Goal: Information Seeking & Learning: Learn about a topic

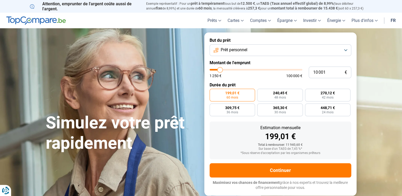
type input "10 250"
type input "10250"
type input "10 500"
type input "10500"
type input "11 000"
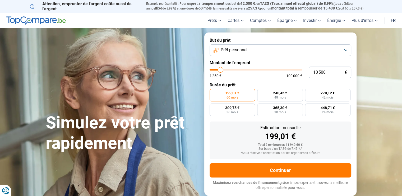
type input "11000"
type input "11 250"
type input "11250"
type input "11 750"
type input "11750"
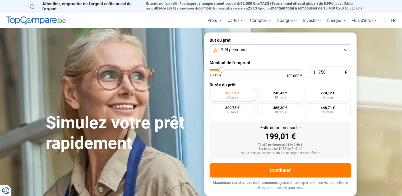
type input "12 250"
type input "12250"
type input "12 500"
type input "12500"
type input "13 500"
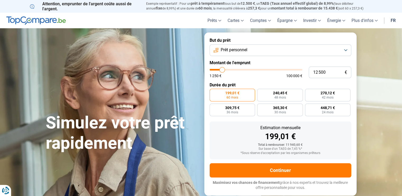
type input "13500"
type input "14 250"
type input "14250"
type input "15 000"
type input "15000"
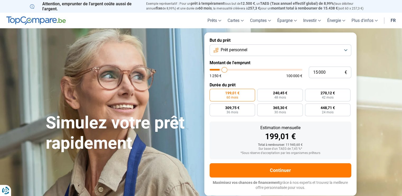
type input "16 000"
type input "16000"
type input "16 750"
type input "16750"
type input "17 500"
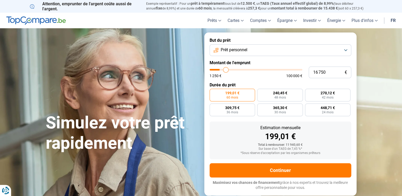
type input "17500"
type input "18 500"
type input "18500"
type input "19 500"
type input "19500"
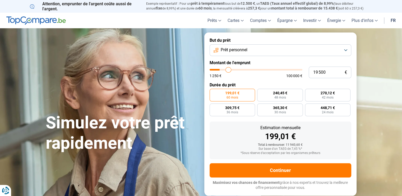
type input "21 000"
type input "21000"
type input "21 750"
type input "21750"
type input "22 750"
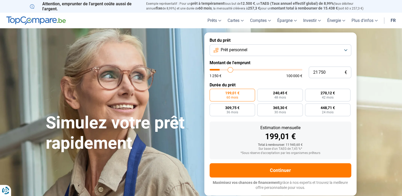
type input "22750"
type input "23 750"
type input "23750"
type input "25 000"
type input "25000"
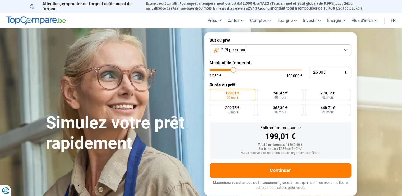
type input "25 250"
type input "25250"
type input "25 750"
type input "25750"
type input "26 500"
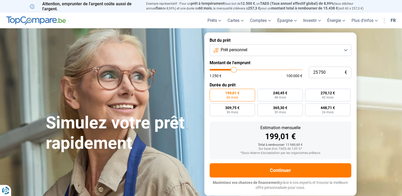
type input "26500"
type input "27 000"
type input "27000"
type input "27 750"
type input "27750"
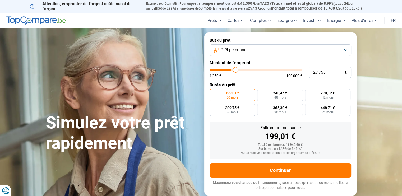
type input "28 250"
type input "28250"
type input "30 000"
type input "30000"
type input "30 750"
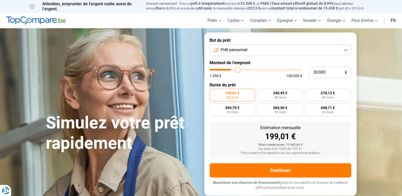
type input "30750"
type input "31 500"
type input "31500"
type input "31 750"
type input "31750"
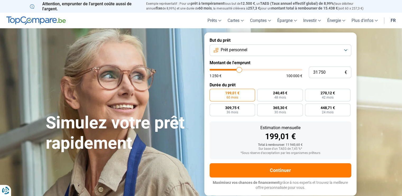
type input "31 500"
type input "31500"
type input "30 750"
type input "30750"
type input "29 750"
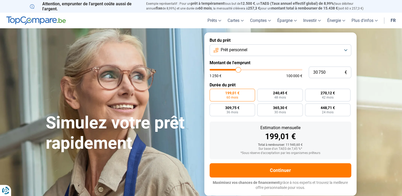
type input "29750"
type input "29 000"
type input "29000"
type input "28 000"
type input "28000"
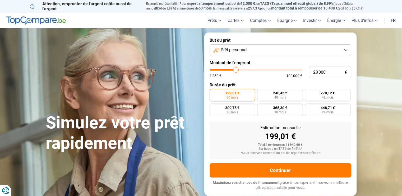
type input "27 250"
type input "27250"
type input "26 750"
type input "26750"
type input "26 500"
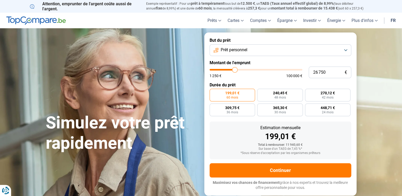
type input "26500"
type input "25 750"
type input "25750"
type input "25 250"
type input "25250"
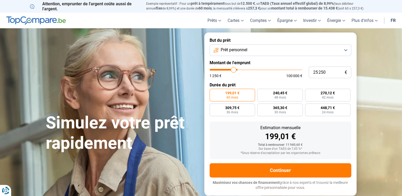
type input "24 500"
type input "24500"
type input "23 500"
type input "23500"
type input "22 750"
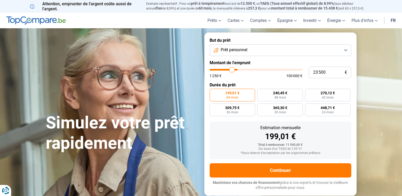
type input "22750"
type input "22 500"
type input "22500"
type input "22 250"
type input "22250"
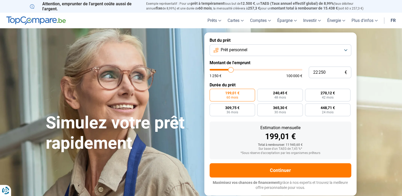
type input "21 000"
type input "21000"
type input "20 250"
type input "20250"
type input "19 500"
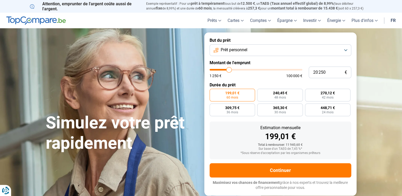
type input "19500"
type input "18 750"
type input "18750"
type input "18 000"
type input "18000"
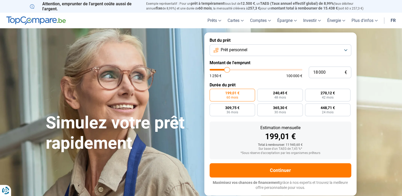
type input "17 000"
type input "17000"
type input "16 500"
type input "16500"
type input "15 750"
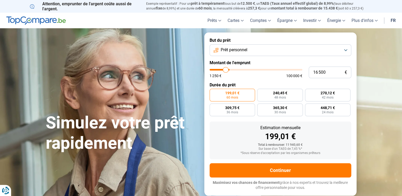
type input "15750"
type input "15 250"
type input "15250"
type input "14 500"
type input "14500"
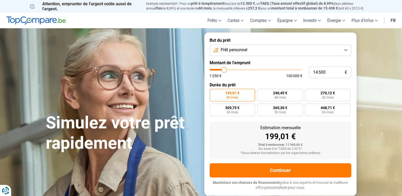
type input "14 000"
type input "14000"
type input "13 250"
type input "13250"
type input "12 750"
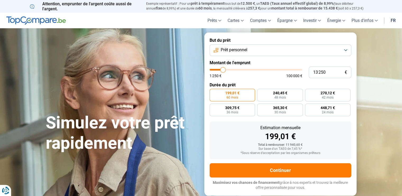
type input "12750"
type input "13 250"
type input "13250"
type input "14 000"
type input "14000"
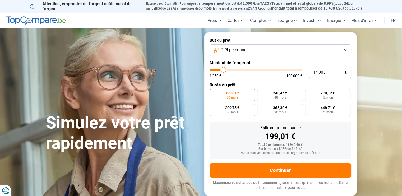
type input "14 500"
type input "14500"
type input "15 250"
type input "15250"
type input "16 250"
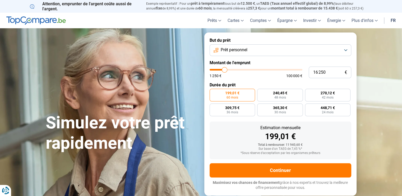
type input "16250"
type input "16 500"
type input "16500"
type input "17 000"
type input "17000"
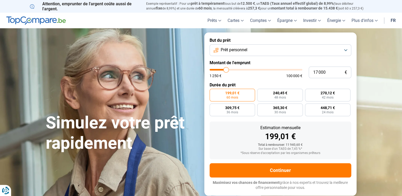
type input "16 750"
type input "16750"
type input "16 250"
type input "16250"
type input "16 000"
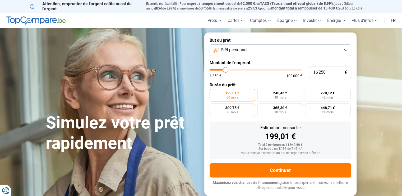
type input "16000"
type input "15 500"
type input "15500"
type input "15 250"
type input "15250"
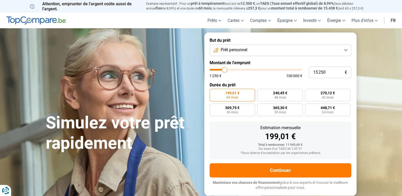
type input "14 750"
type input "14750"
type input "15 000"
type input "15000"
type input "15 250"
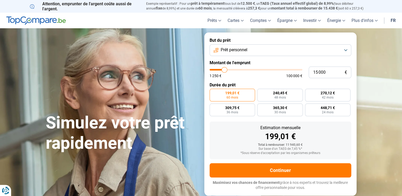
type input "15250"
type input "15 750"
type input "15750"
type input "15 500"
type input "15500"
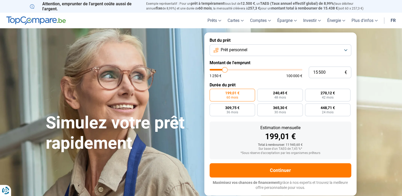
type input "15 000"
type input "15000"
type input "14 750"
type input "14750"
type input "15 250"
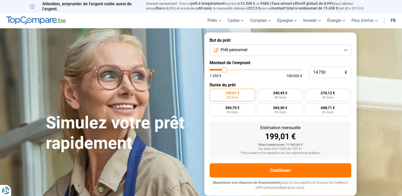
type input "15250"
type input "15 750"
type input "15750"
type input "16 000"
type input "16000"
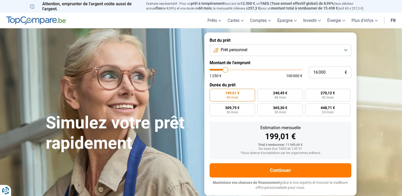
type input "16 500"
type input "16500"
type input "16 250"
type input "16250"
type input "16 000"
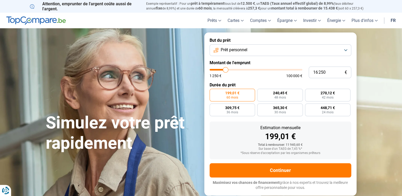
type input "16000"
type input "15 500"
type input "15500"
type input "15 250"
type input "15250"
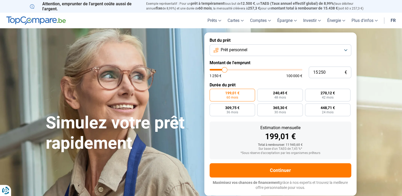
type input "14 750"
type input "14750"
type input "15 000"
type input "15000"
type input "15 250"
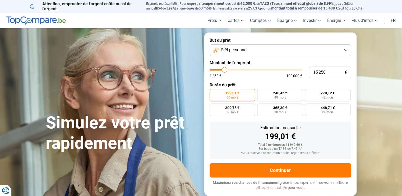
drag, startPoint x: 220, startPoint y: 70, endPoint x: 225, endPoint y: 72, distance: 4.8
type input "15250"
click at [225, 71] on input "range" at bounding box center [256, 70] width 93 height 2
radio input "false"
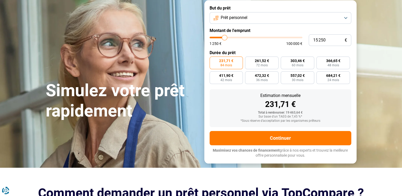
scroll to position [26, 0]
